Goal: Navigation & Orientation: Find specific page/section

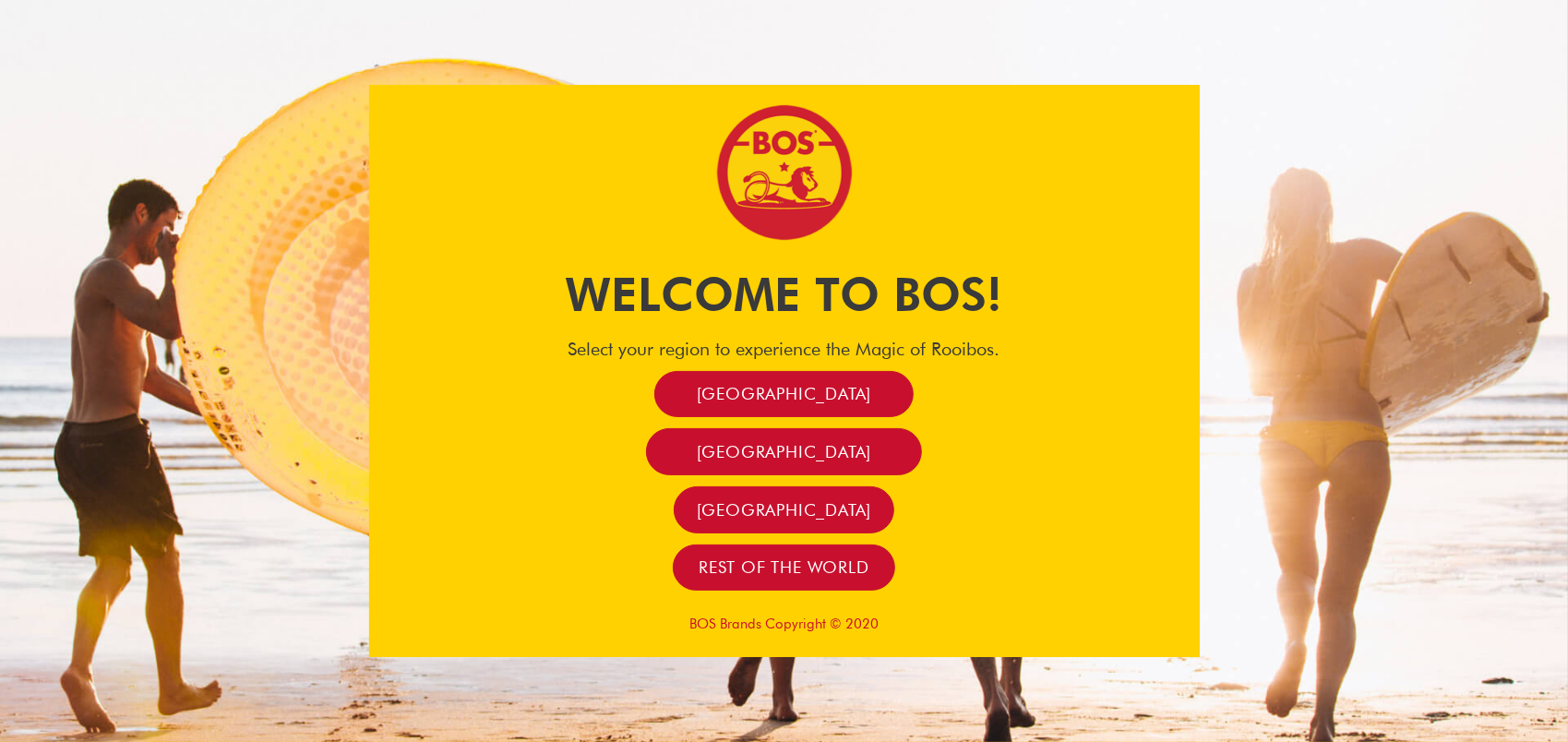
scroll to position [253, 0]
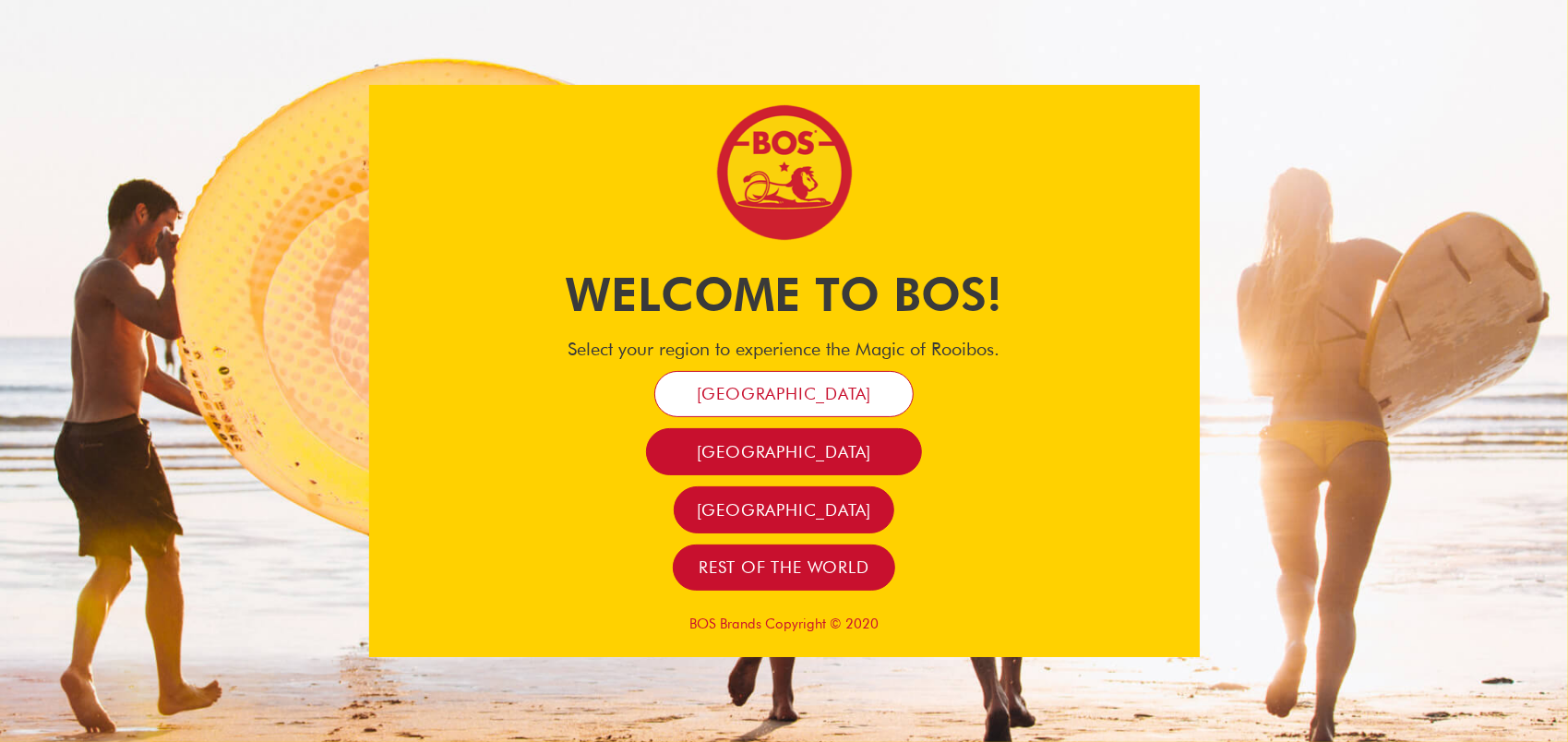
click at [802, 399] on span "[GEOGRAPHIC_DATA]" at bounding box center [784, 393] width 175 height 21
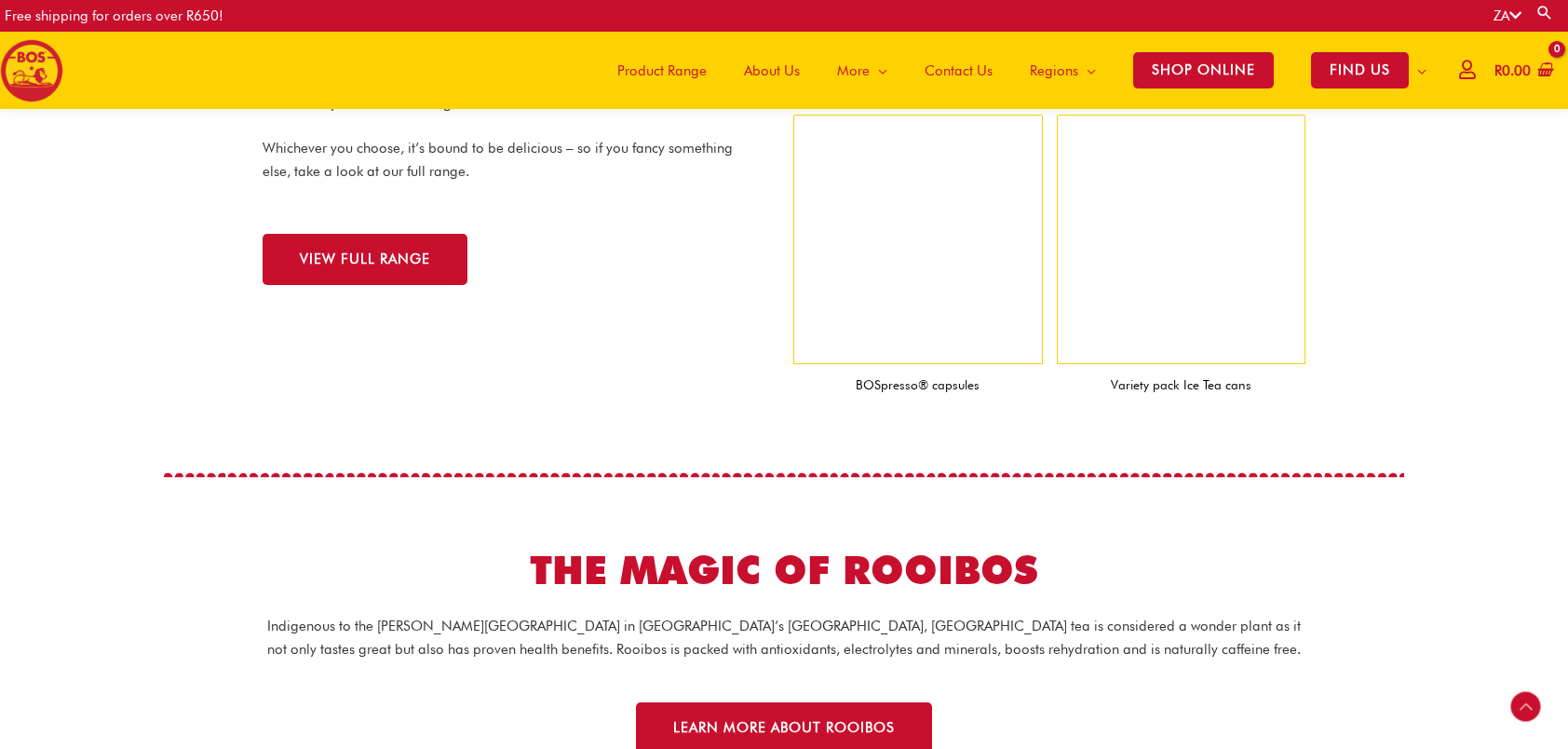
scroll to position [2046, 0]
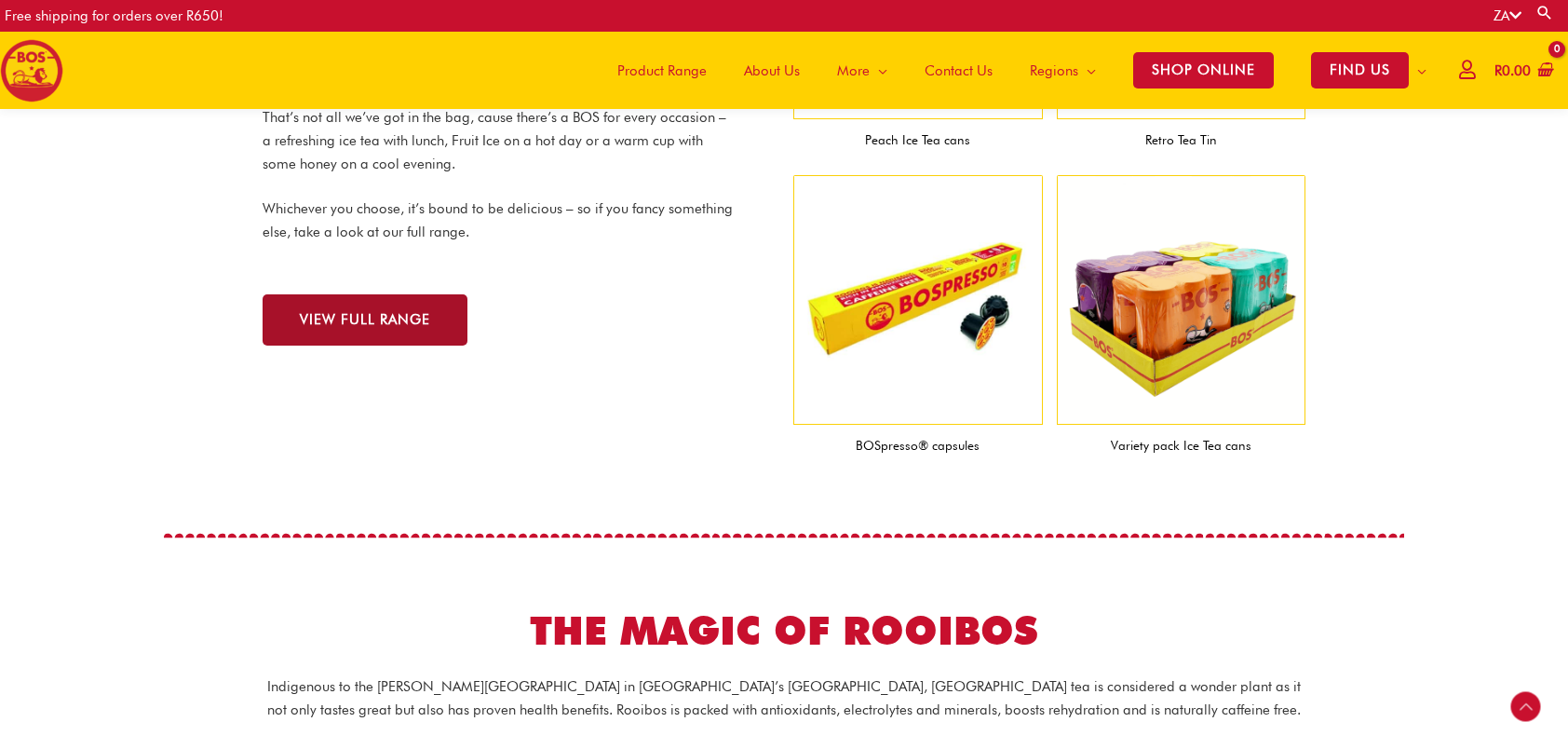
click at [417, 337] on link "VIEW FULL RANGE" at bounding box center [365, 320] width 205 height 51
